Goal: Task Accomplishment & Management: Complete application form

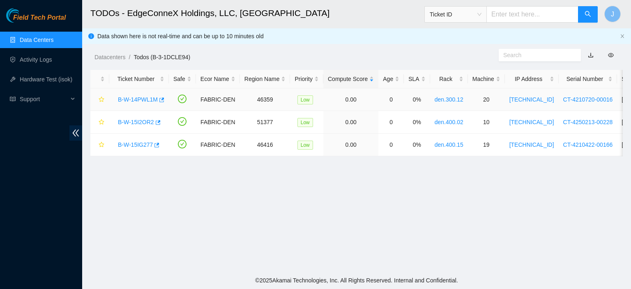
click at [147, 97] on link "B-W-14PWL1M" at bounding box center [138, 99] width 40 height 7
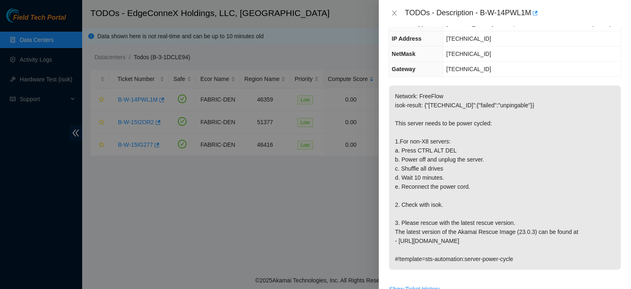
scroll to position [99, 0]
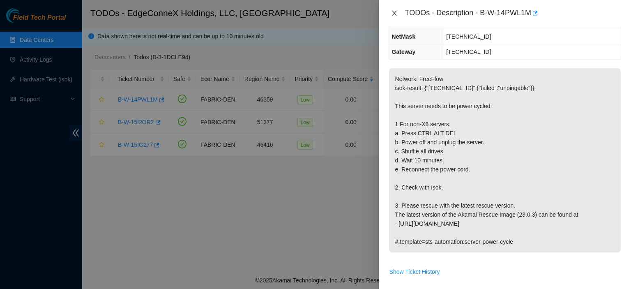
click at [392, 13] on icon "close" at bounding box center [394, 13] width 7 height 7
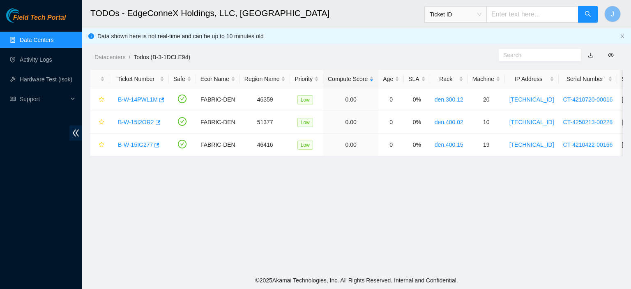
scroll to position [126, 0]
click at [131, 121] on link "B-W-15I2OR2" at bounding box center [136, 122] width 36 height 7
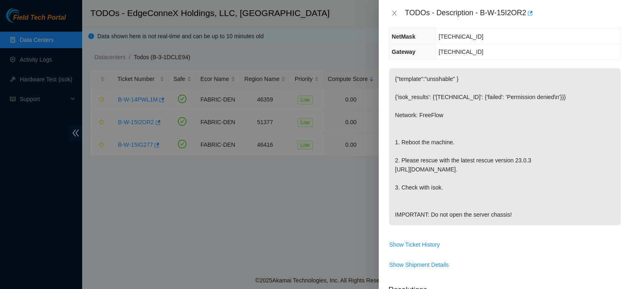
scroll to position [0, 0]
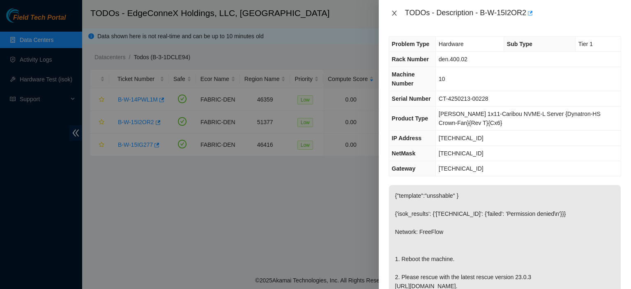
click at [393, 11] on icon "close" at bounding box center [394, 13] width 7 height 7
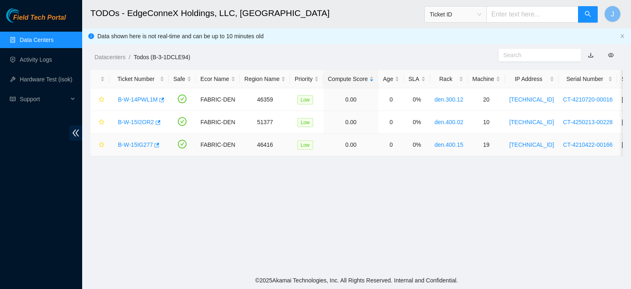
click at [129, 142] on link "B-W-15IG277" at bounding box center [135, 144] width 35 height 7
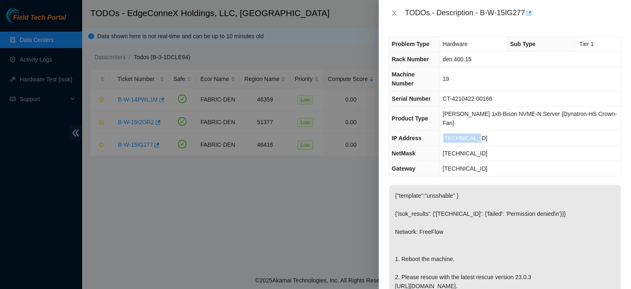
drag, startPoint x: 485, startPoint y: 117, endPoint x: 449, endPoint y: 118, distance: 36.1
click at [449, 131] on td "23.33.89.214" at bounding box center [529, 138] width 181 height 15
copy span "23.33.89.214"
click at [394, 13] on icon "close" at bounding box center [394, 13] width 5 height 5
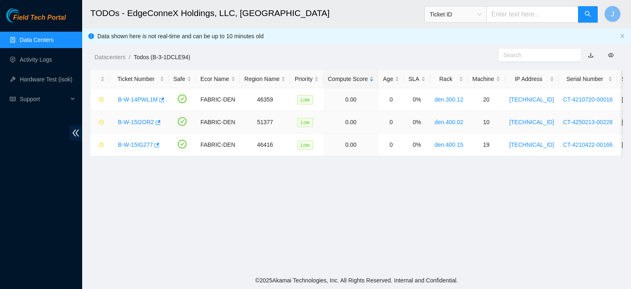
click at [146, 119] on link "B-W-15I2OR2" at bounding box center [136, 122] width 36 height 7
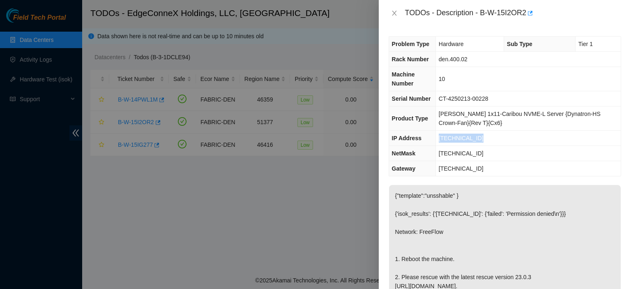
drag, startPoint x: 483, startPoint y: 138, endPoint x: 442, endPoint y: 136, distance: 41.1
click at [442, 136] on td "23.217.106.235" at bounding box center [527, 138] width 185 height 15
copy span "23.217.106.235"
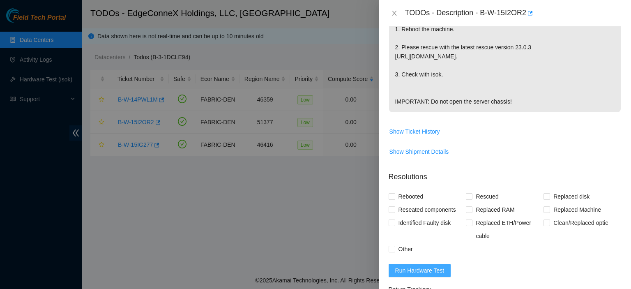
click at [414, 275] on span "Run Hardware Test" at bounding box center [419, 270] width 49 height 9
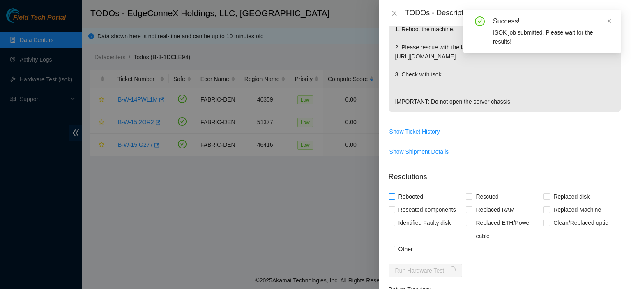
click at [390, 199] on input "Rebooted" at bounding box center [391, 196] width 6 height 6
checkbox input "true"
click at [467, 199] on input "Rescued" at bounding box center [469, 196] width 6 height 6
checkbox input "true"
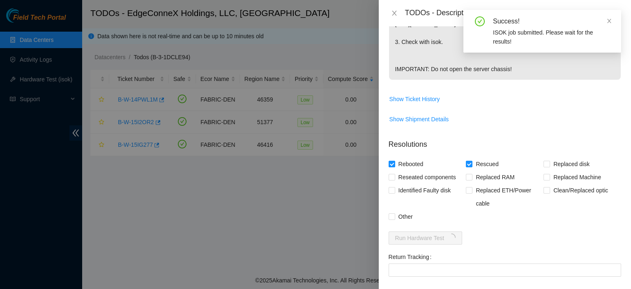
scroll to position [348, 0]
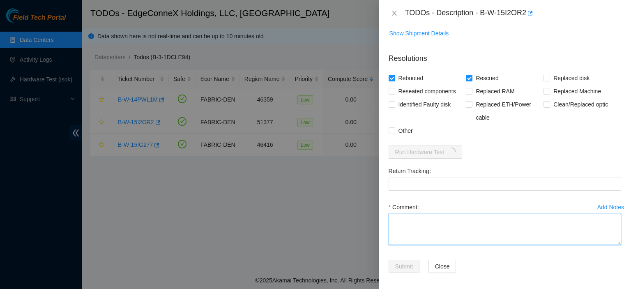
click at [444, 242] on textarea "Comment" at bounding box center [504, 229] width 232 height 31
type textarea "Rescued. Rebooted."
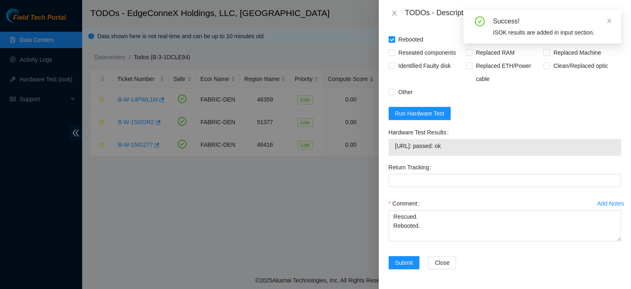
scroll to position [403, 0]
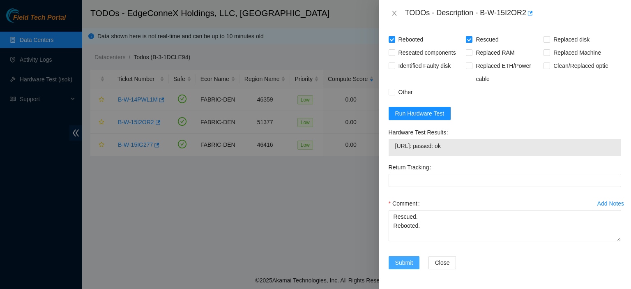
click at [406, 262] on span "Submit" at bounding box center [404, 262] width 18 height 9
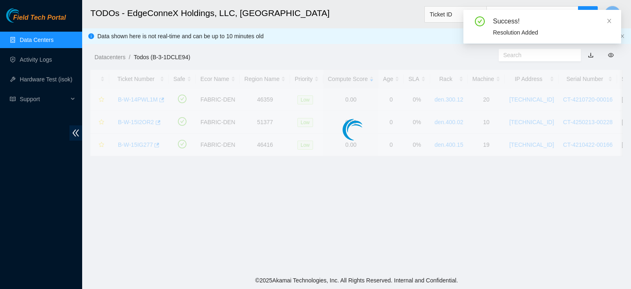
scroll to position [222, 0]
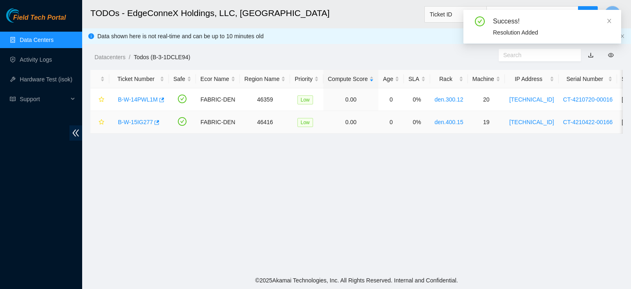
click at [125, 120] on link "B-W-15IG277" at bounding box center [135, 122] width 35 height 7
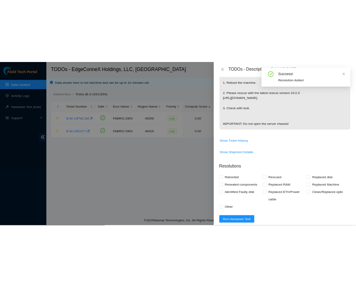
scroll to position [351, 0]
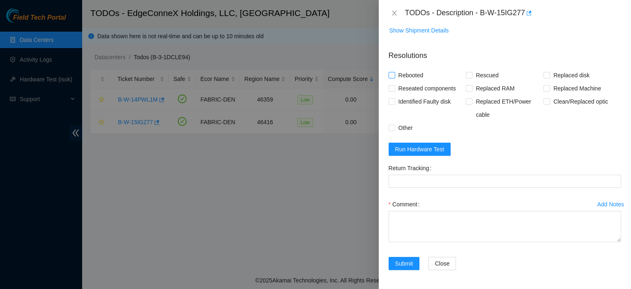
click at [389, 75] on input "Rebooted" at bounding box center [391, 75] width 6 height 6
checkbox input "true"
click at [468, 75] on input "Rescued" at bounding box center [469, 75] width 6 height 6
checkbox input "true"
click at [422, 213] on textarea "Comment" at bounding box center [504, 226] width 232 height 31
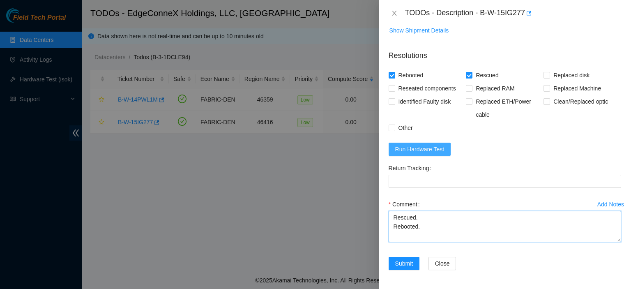
type textarea "Rescued. Rebooted."
click at [432, 145] on span "Run Hardware Test" at bounding box center [419, 149] width 49 height 9
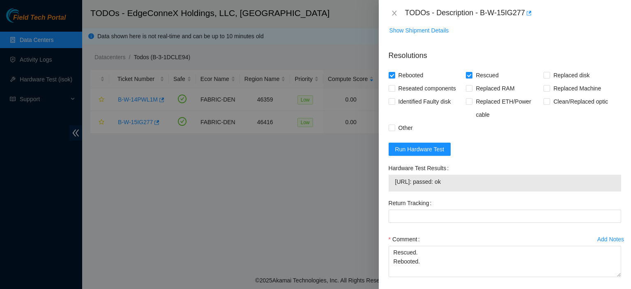
scroll to position [385, 0]
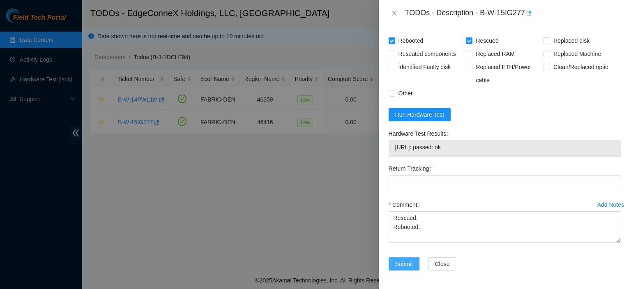
click at [406, 268] on button "Submit" at bounding box center [403, 263] width 31 height 13
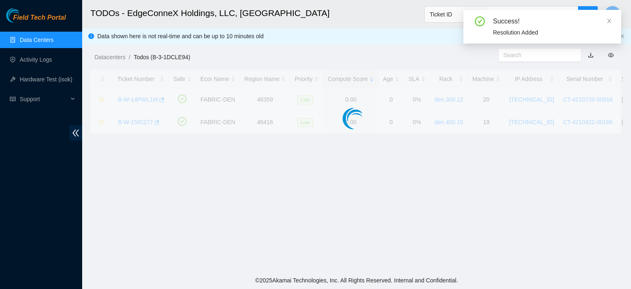
scroll to position [222, 0]
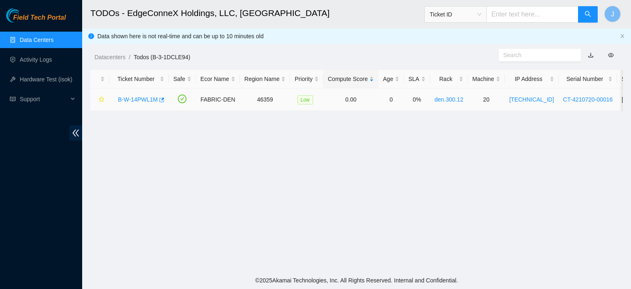
click at [144, 99] on link "B-W-14PWL1M" at bounding box center [138, 99] width 40 height 7
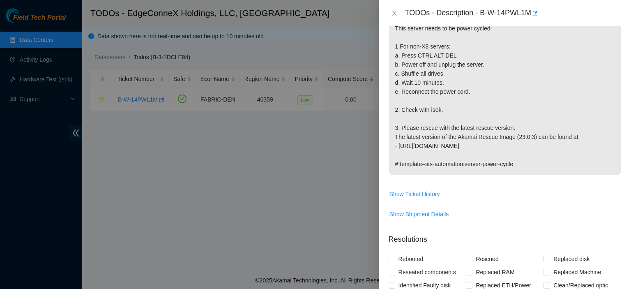
scroll to position [0, 0]
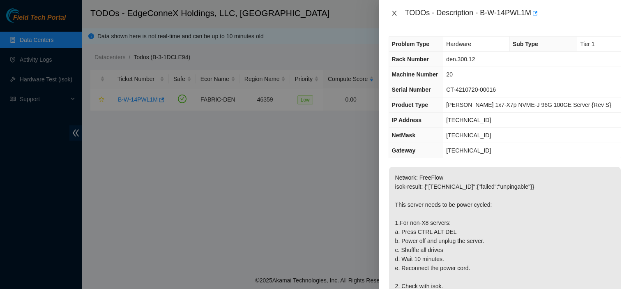
click at [392, 13] on icon "close" at bounding box center [394, 13] width 7 height 7
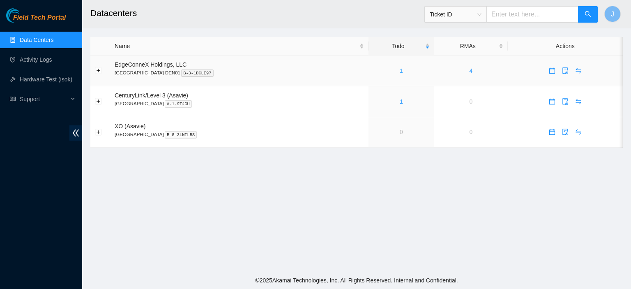
click at [400, 69] on link "1" at bounding box center [401, 70] width 3 height 7
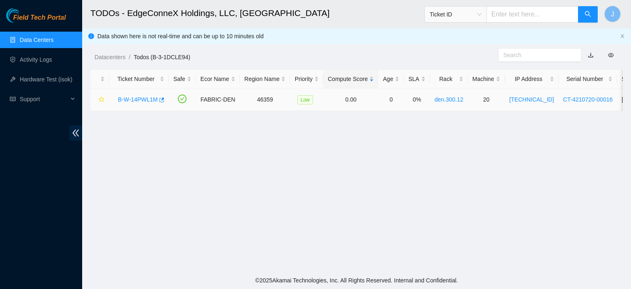
click at [135, 98] on link "B-W-14PWL1M" at bounding box center [138, 99] width 40 height 7
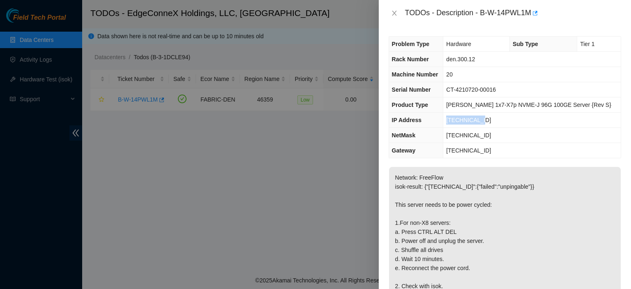
drag, startPoint x: 496, startPoint y: 119, endPoint x: 457, endPoint y: 119, distance: 39.0
click at [457, 119] on td "23.33.89.247" at bounding box center [531, 120] width 177 height 15
copy span "23.33.89.247"
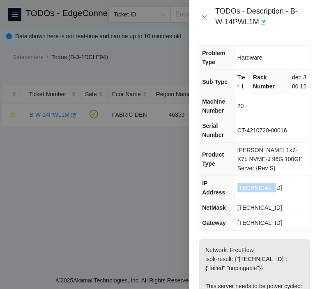
click at [278, 190] on td "23.33.89.247" at bounding box center [272, 188] width 76 height 24
drag, startPoint x: 272, startPoint y: 193, endPoint x: 238, endPoint y: 193, distance: 34.5
click at [238, 193] on td "23.33.89.247" at bounding box center [272, 188] width 76 height 24
copy span "23.33.89.247"
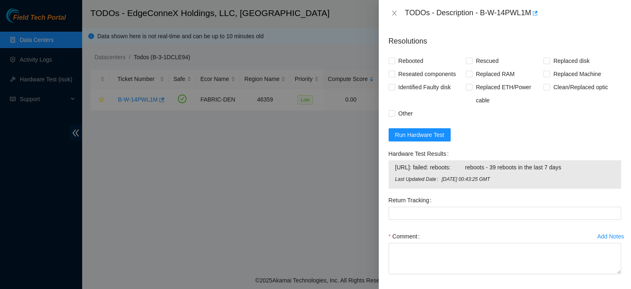
scroll to position [396, 0]
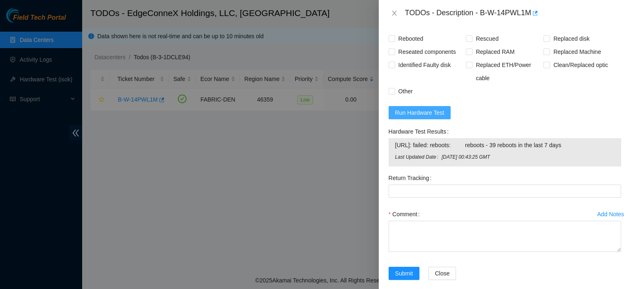
click at [429, 112] on span "Run Hardware Test" at bounding box center [419, 112] width 49 height 9
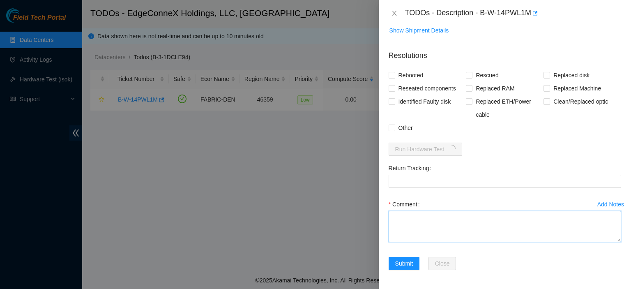
click at [410, 211] on textarea "Comment" at bounding box center [504, 226] width 232 height 31
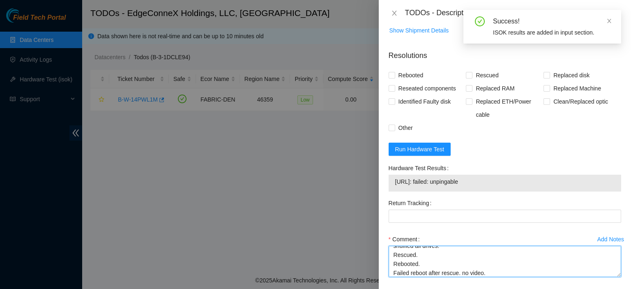
scroll to position [34, 0]
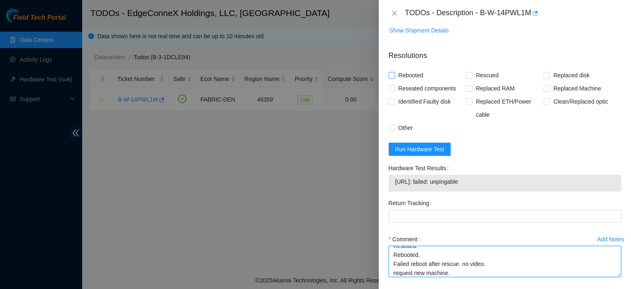
type textarea "Pressed control alt delete. pulled power cable for 10 minutes. shuffled all dri…"
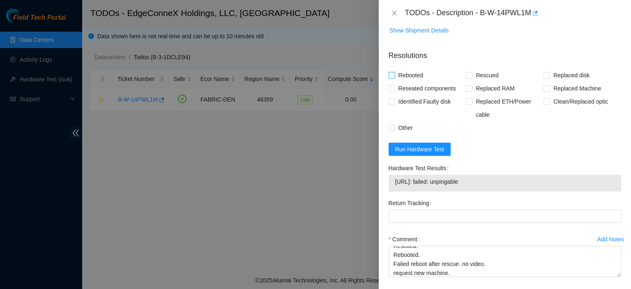
click at [390, 73] on input "Rebooted" at bounding box center [391, 75] width 6 height 6
checkbox input "true"
click at [463, 72] on div "Rebooted" at bounding box center [427, 75] width 78 height 13
click at [466, 72] on input "Rescued" at bounding box center [469, 75] width 6 height 6
checkbox input "true"
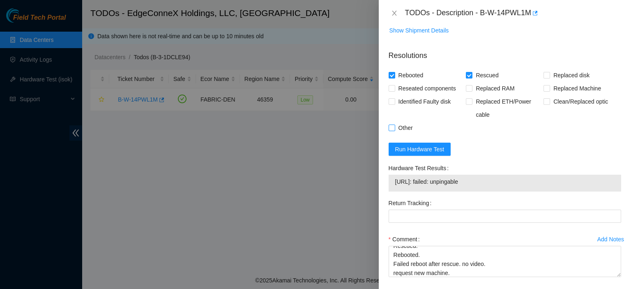
click at [390, 128] on input "Other" at bounding box center [391, 127] width 6 height 6
checkbox input "true"
click at [410, 146] on span "Run Hardware Test" at bounding box center [419, 149] width 49 height 9
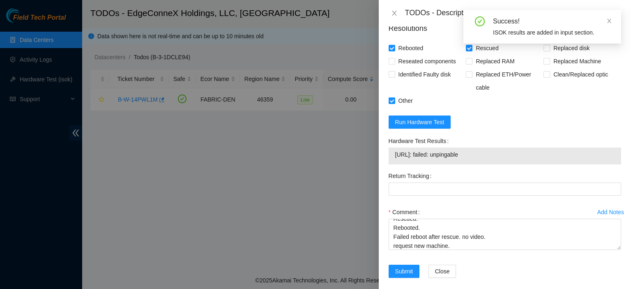
scroll to position [394, 0]
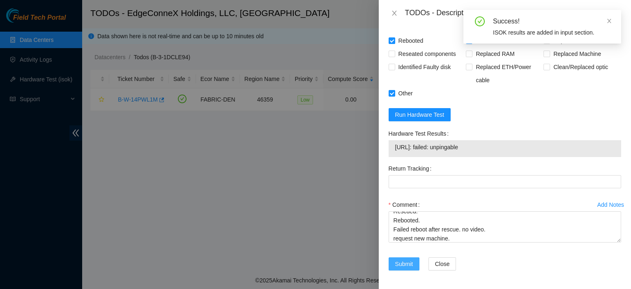
click at [411, 261] on span "Submit" at bounding box center [404, 263] width 18 height 9
